Goal: Task Accomplishment & Management: Use online tool/utility

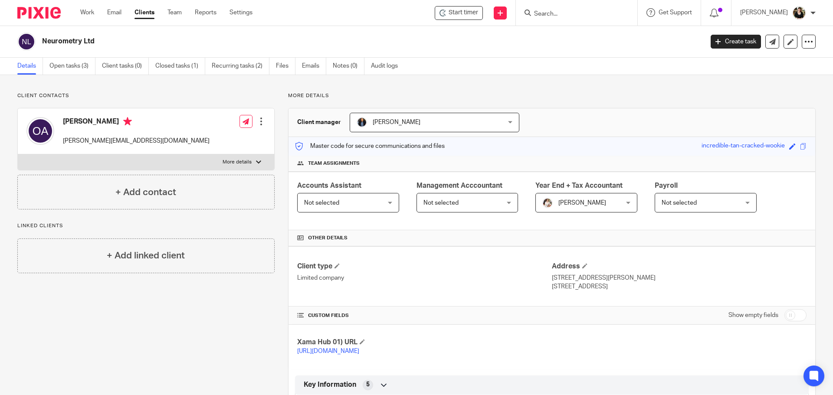
click at [570, 11] on input "Search" at bounding box center [572, 14] width 78 height 8
click at [569, 17] on input "Search" at bounding box center [572, 14] width 78 height 8
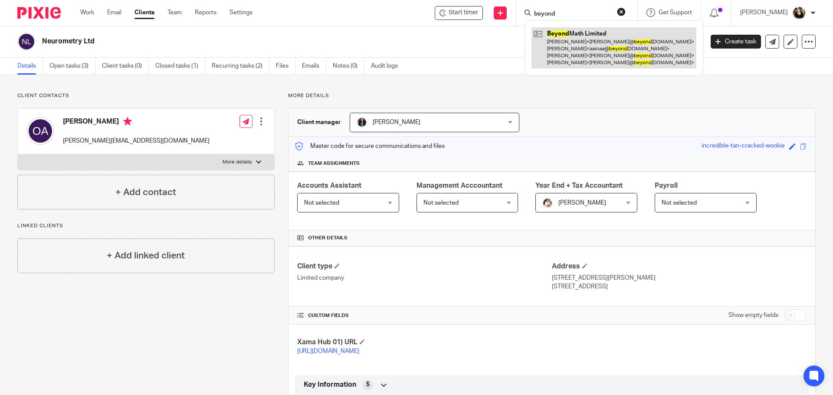
type input "beyond"
click at [610, 53] on link at bounding box center [613, 47] width 165 height 41
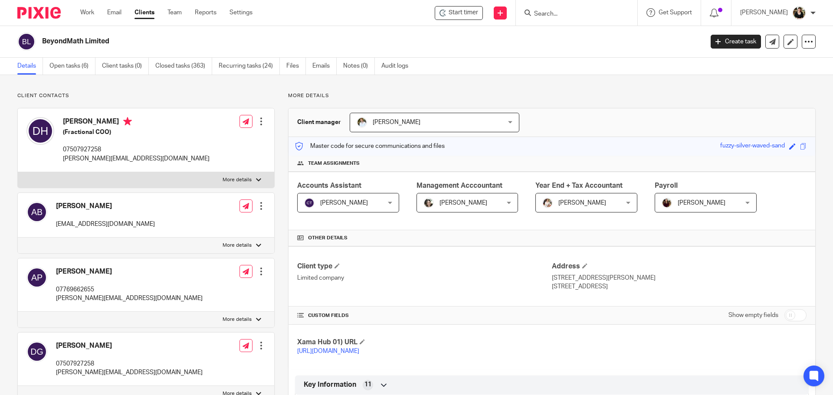
click at [63, 70] on link "Open tasks (6)" at bounding box center [72, 66] width 46 height 17
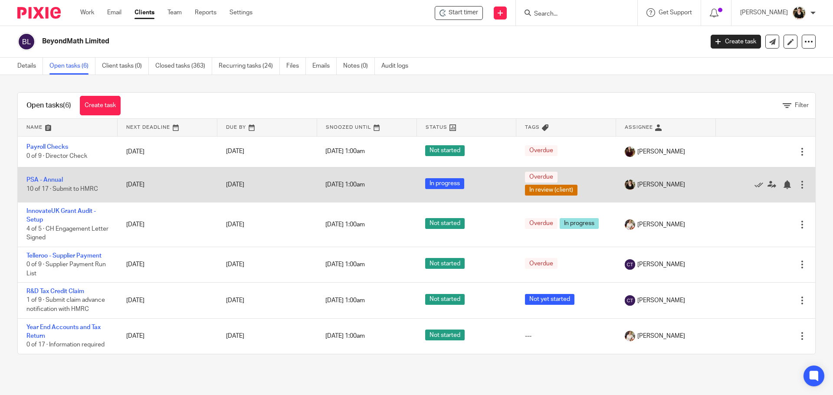
click at [49, 185] on td "PSA - Annual 10 of 17 · Submit to HMRC" at bounding box center [68, 184] width 100 height 35
click at [49, 183] on link "PSA - Annual" at bounding box center [44, 180] width 36 height 6
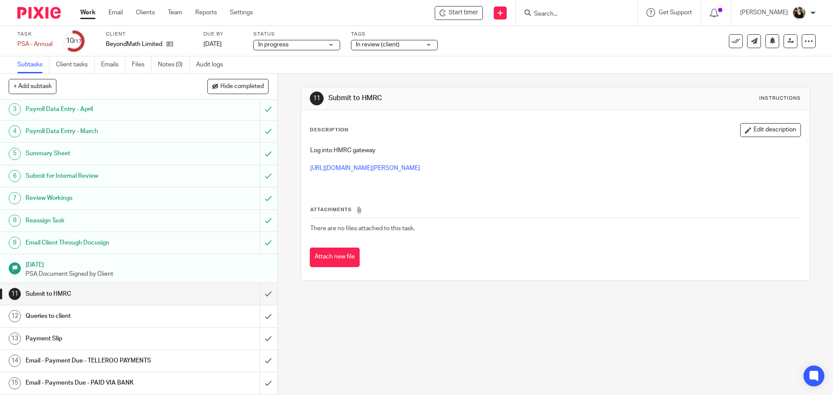
scroll to position [90, 0]
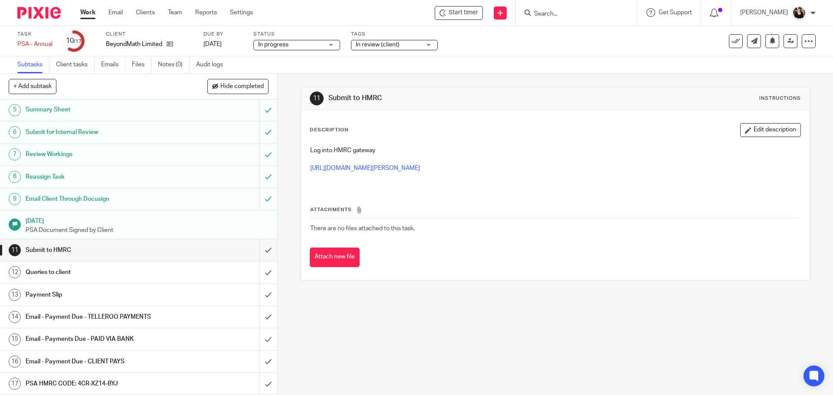
click at [100, 387] on h1 "PSA HMRC CODE: 4CR-XZ14-BYJ" at bounding box center [101, 383] width 150 height 13
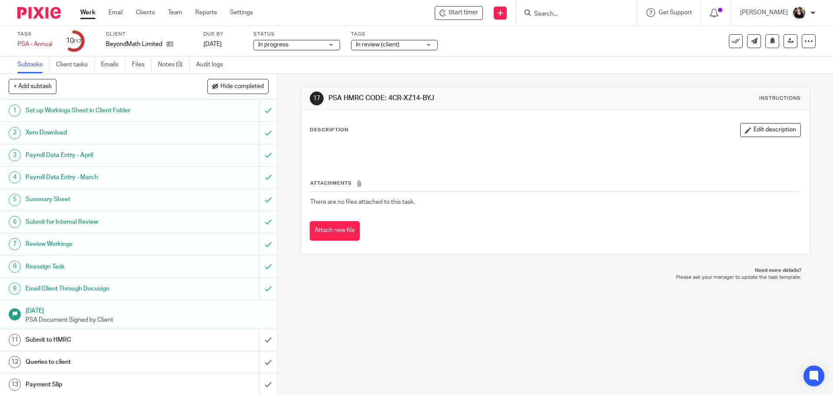
drag, startPoint x: 387, startPoint y: 96, endPoint x: 431, endPoint y: 96, distance: 44.7
click at [431, 96] on h1 "PSA HMRC CODE: 4CR-XZ14-BYJ" at bounding box center [451, 98] width 246 height 9
copy h1 "4CR-XZ14-BYJ"
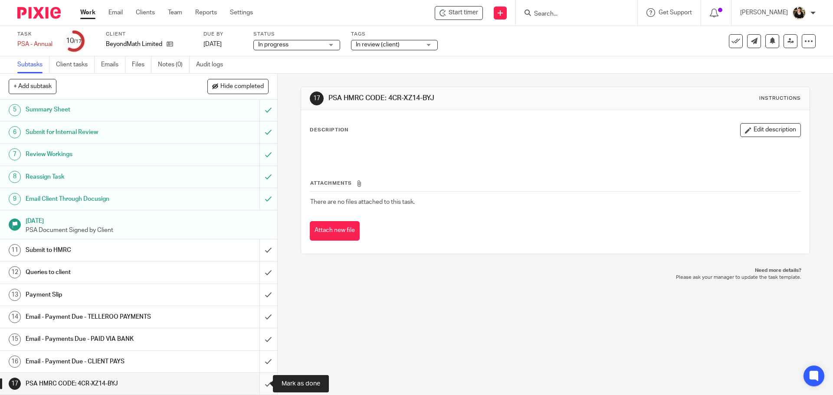
click at [259, 380] on input "submit" at bounding box center [138, 384] width 277 height 22
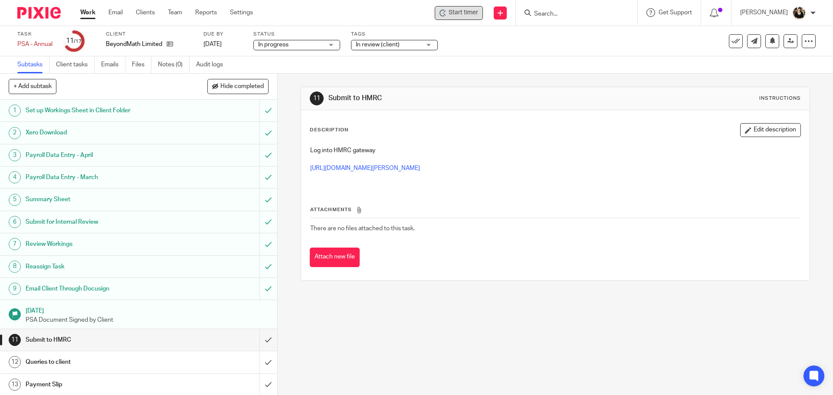
click at [466, 16] on span "Start timer" at bounding box center [463, 12] width 29 height 9
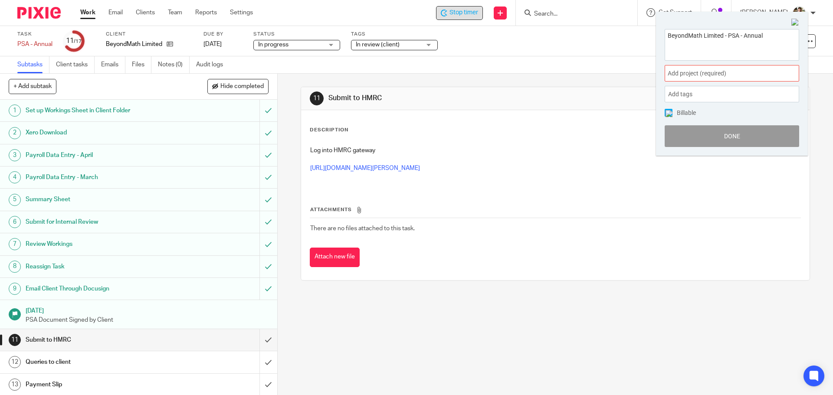
click at [723, 72] on span "Add project (required) :" at bounding box center [722, 73] width 109 height 9
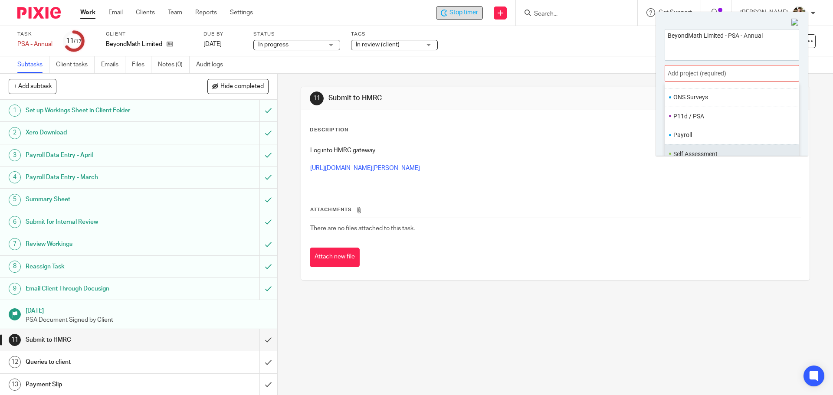
scroll to position [325, 0]
click at [700, 91] on li "P11d / PSA" at bounding box center [729, 95] width 113 height 9
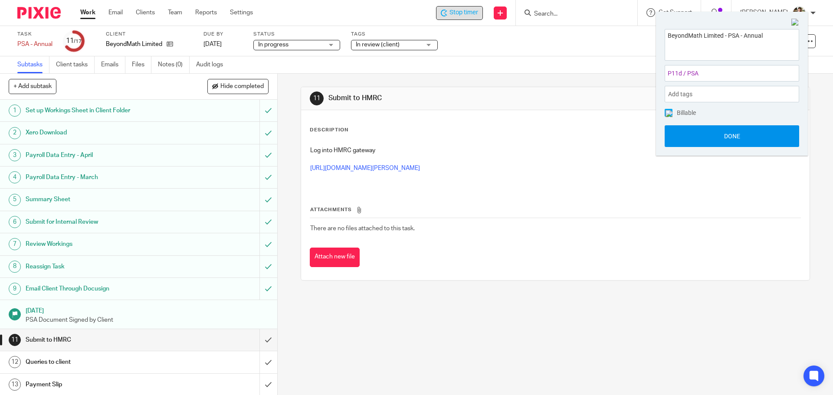
click at [707, 140] on button "Done" at bounding box center [732, 136] width 134 height 22
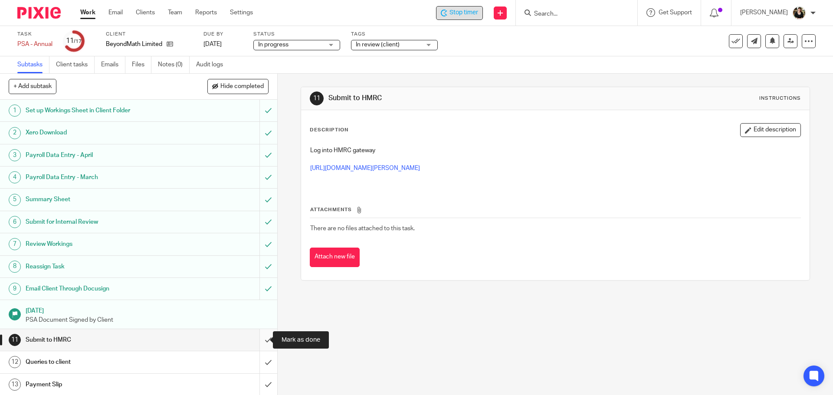
click at [262, 342] on input "submit" at bounding box center [138, 340] width 277 height 22
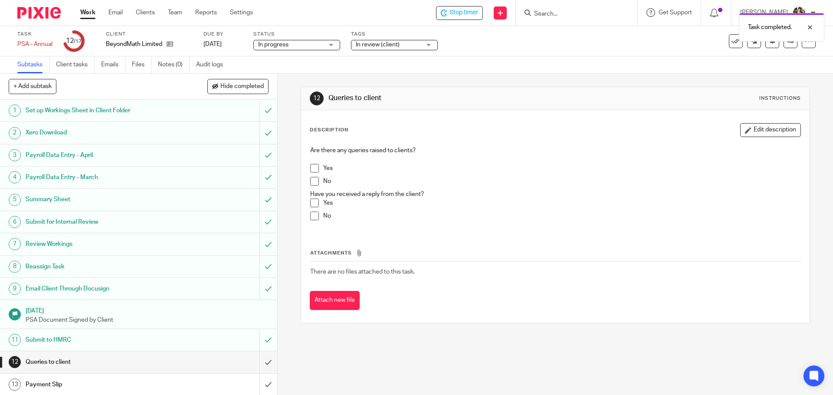
click at [313, 171] on span at bounding box center [314, 168] width 9 height 9
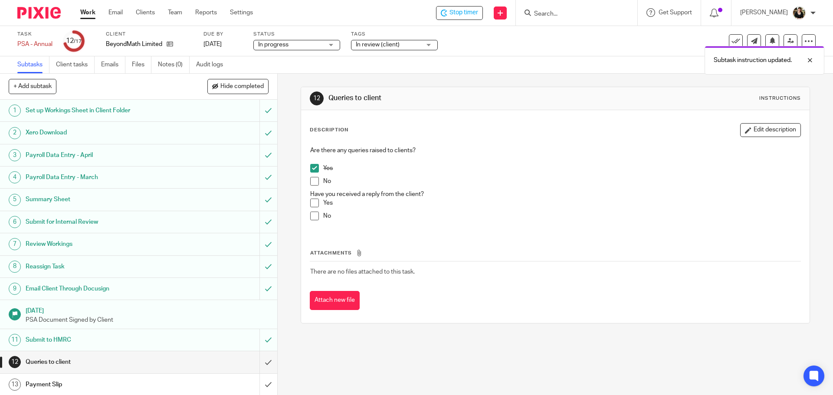
click at [315, 169] on span at bounding box center [314, 168] width 9 height 9
click at [313, 180] on span at bounding box center [314, 181] width 9 height 9
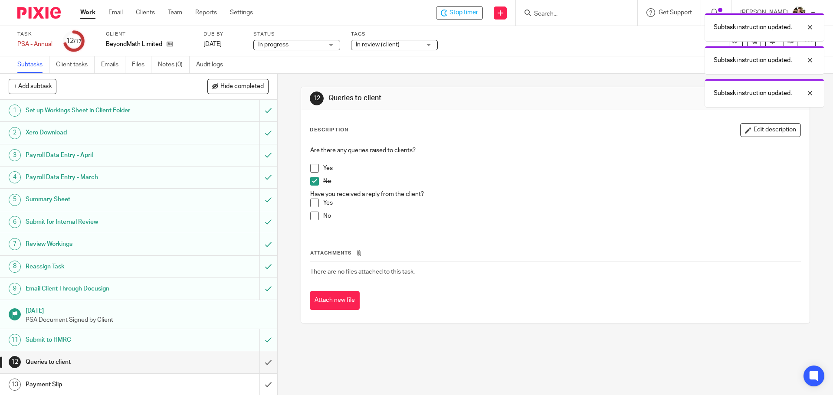
click at [311, 216] on span at bounding box center [314, 216] width 9 height 9
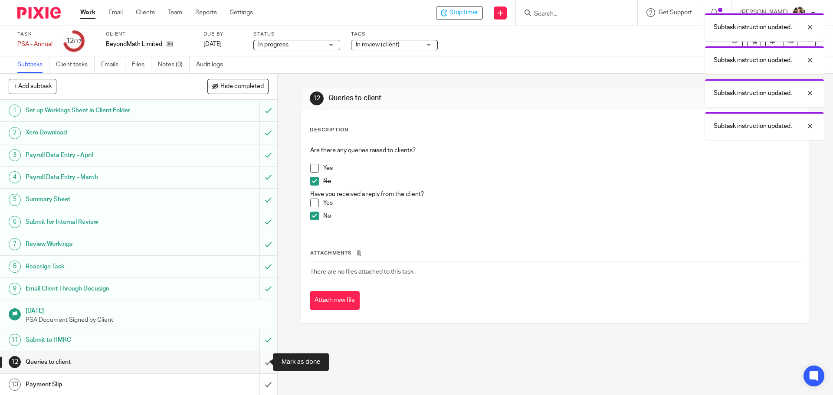
click at [256, 364] on input "submit" at bounding box center [138, 362] width 277 height 22
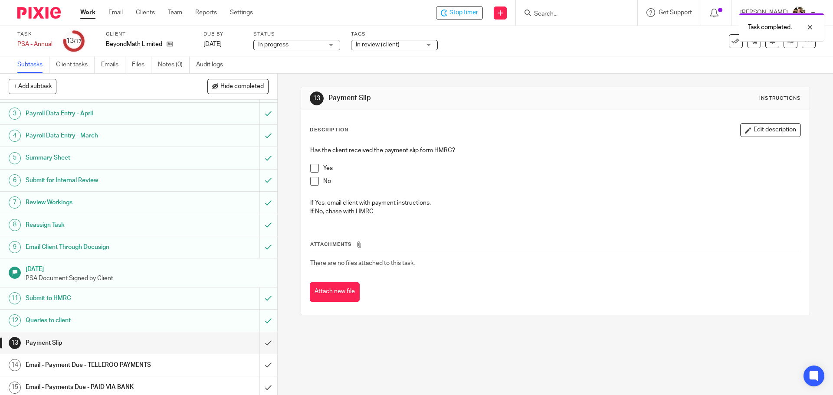
scroll to position [90, 0]
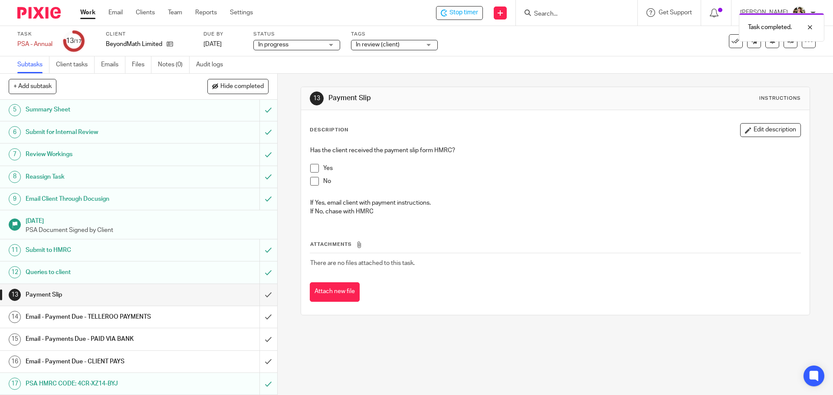
click at [386, 51] on div "Tags In review (client) Not yet started Records received Planned In progress In…" at bounding box center [394, 41] width 87 height 21
click at [389, 47] on span "In review (client)" at bounding box center [378, 45] width 44 height 6
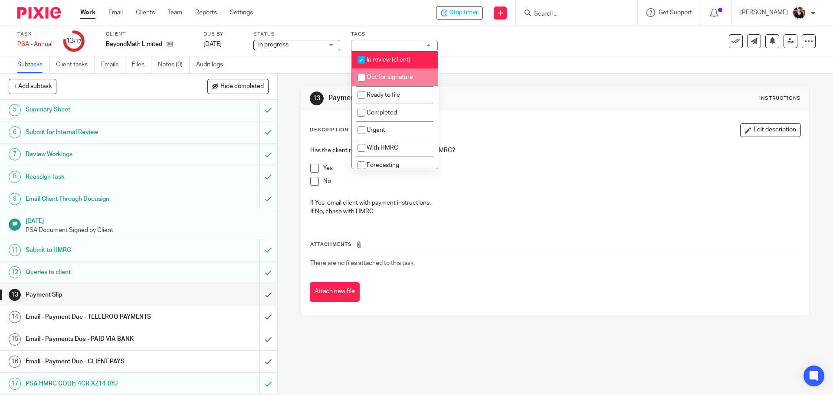
scroll to position [154, 0]
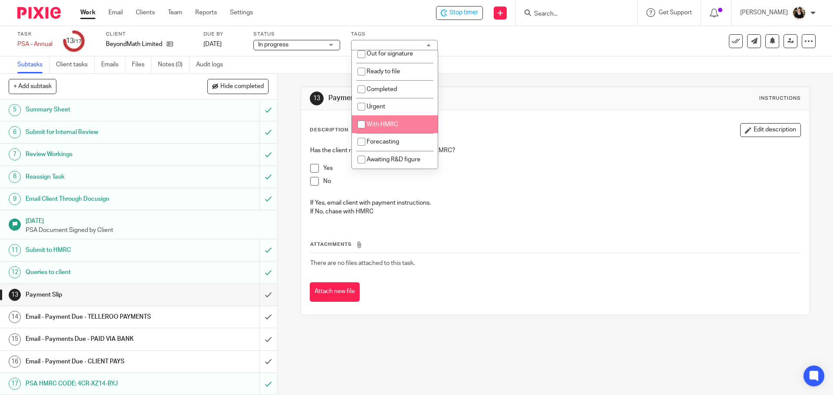
click at [388, 126] on span "With HMRC" at bounding box center [383, 124] width 32 height 6
checkbox input "true"
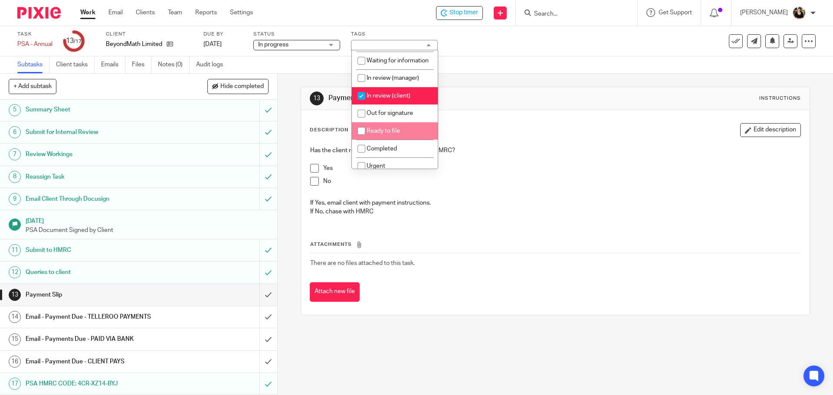
scroll to position [87, 0]
click at [386, 98] on span "In review (client)" at bounding box center [389, 95] width 44 height 6
checkbox input "false"
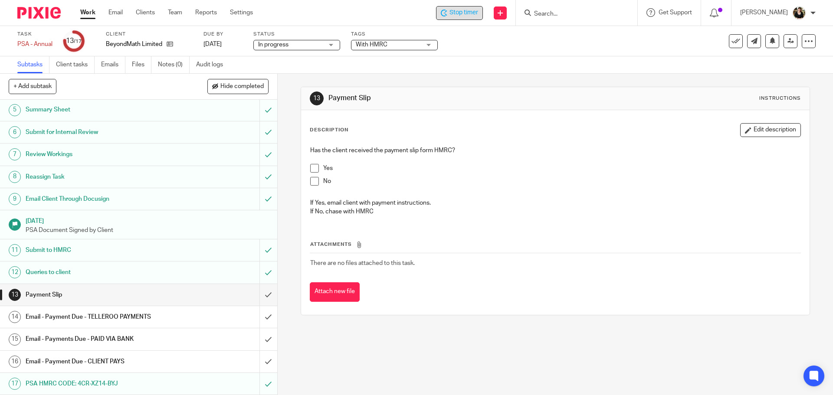
click at [477, 7] on div "Stop timer" at bounding box center [459, 13] width 47 height 14
click at [94, 14] on link "Work" at bounding box center [87, 12] width 15 height 9
